Goal: Transaction & Acquisition: Purchase product/service

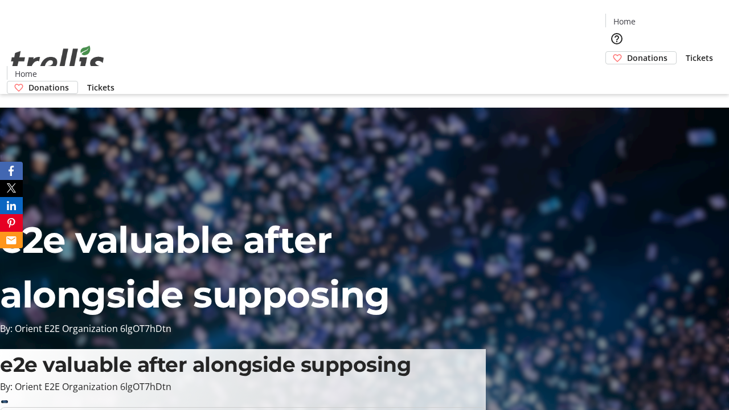
click at [627, 52] on span "Donations" at bounding box center [647, 58] width 40 height 12
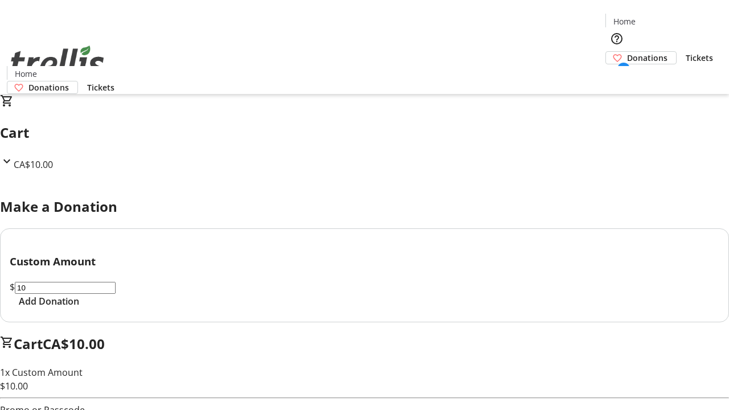
select select "CA"
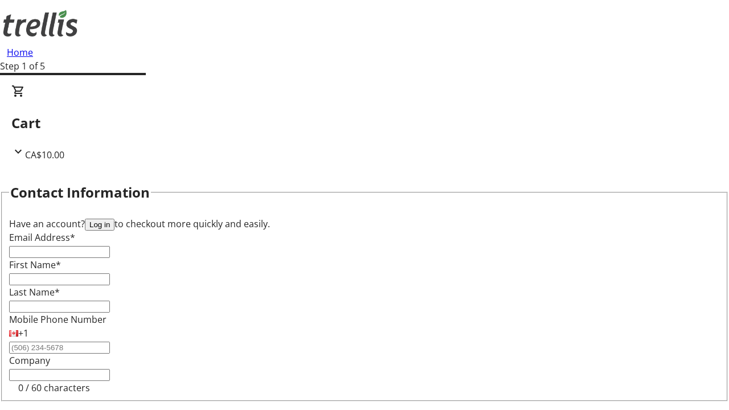
click at [115, 219] on button "Log in" at bounding box center [100, 225] width 30 height 12
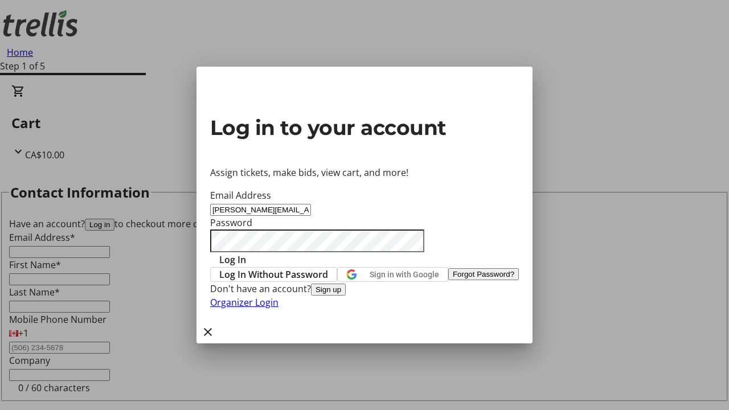
type input "[PERSON_NAME][EMAIL_ADDRESS][DOMAIN_NAME]"
click at [246, 253] on span "Log In" at bounding box center [232, 260] width 27 height 14
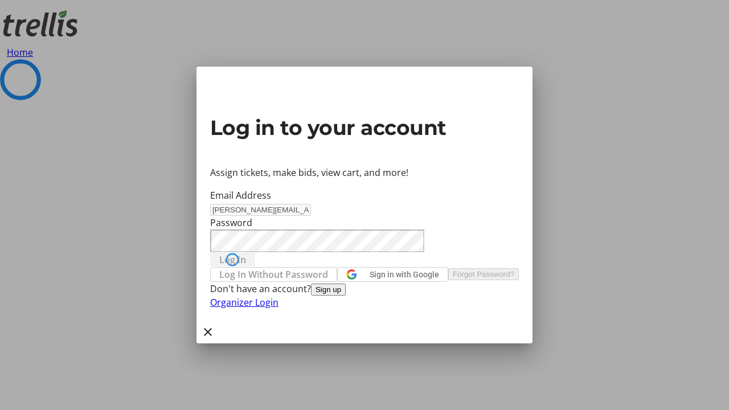
select select "CA"
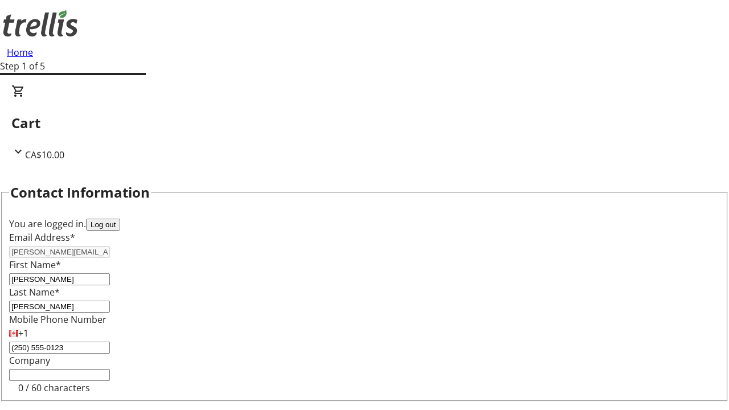
type input "[STREET_ADDRESS][PERSON_NAME]"
type input "Kelowna"
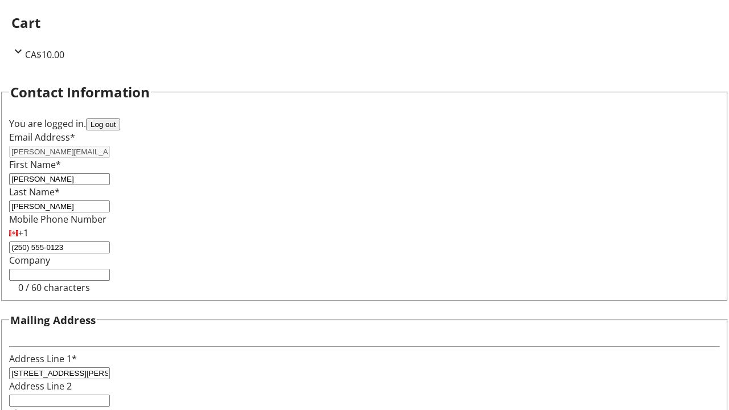
select select "CA"
